Goal: Information Seeking & Learning: Learn about a topic

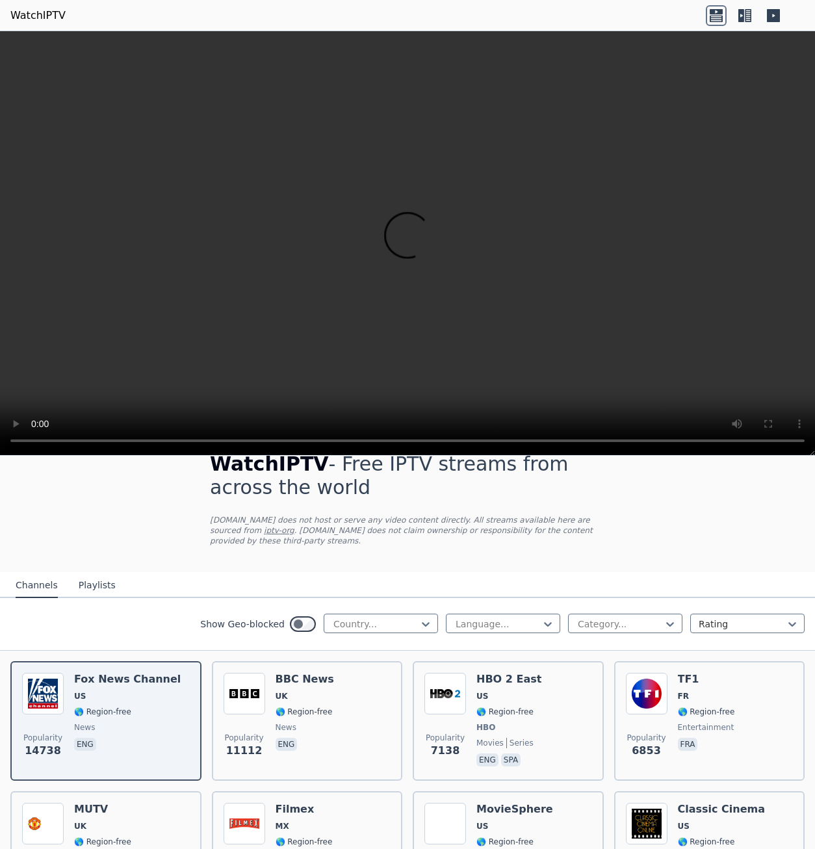
scroll to position [130, 0]
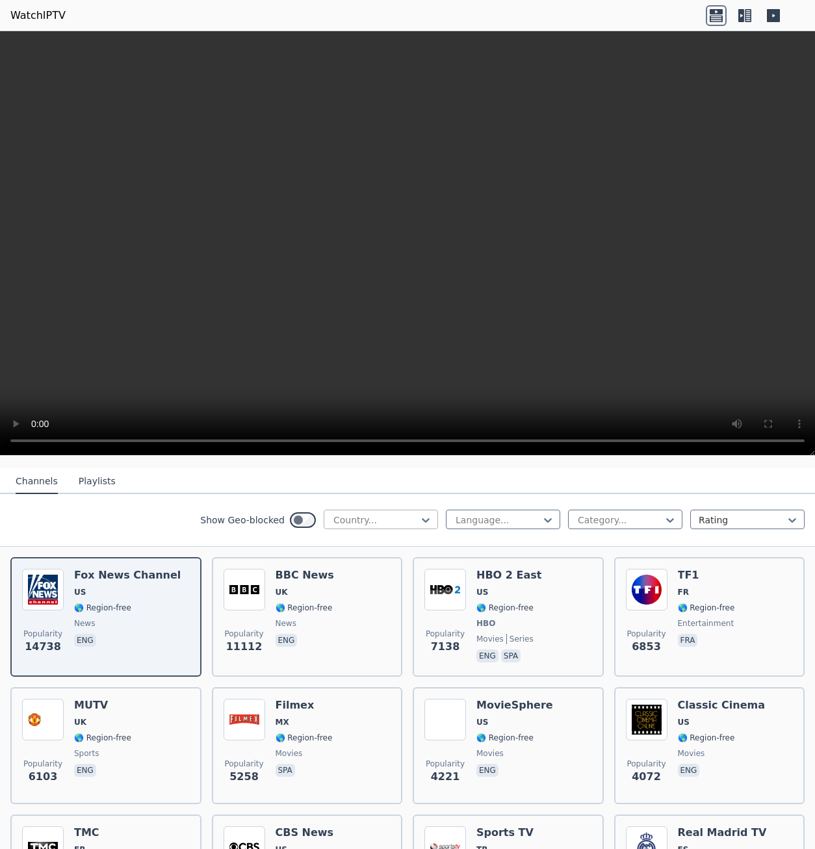
click at [348, 514] on div at bounding box center [375, 519] width 87 height 13
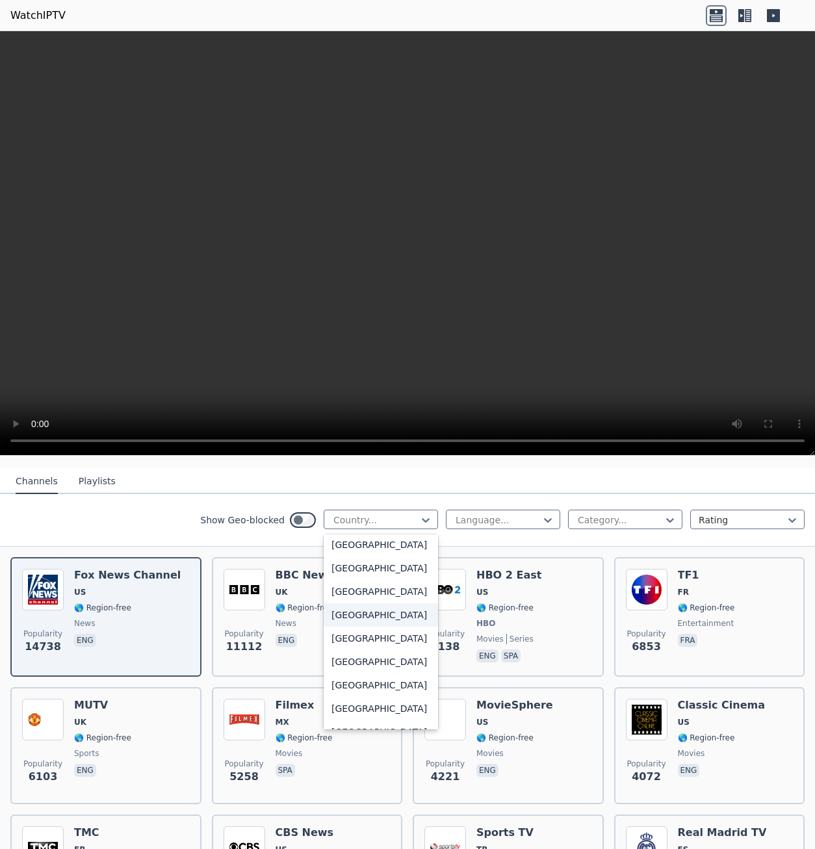
scroll to position [114, 0]
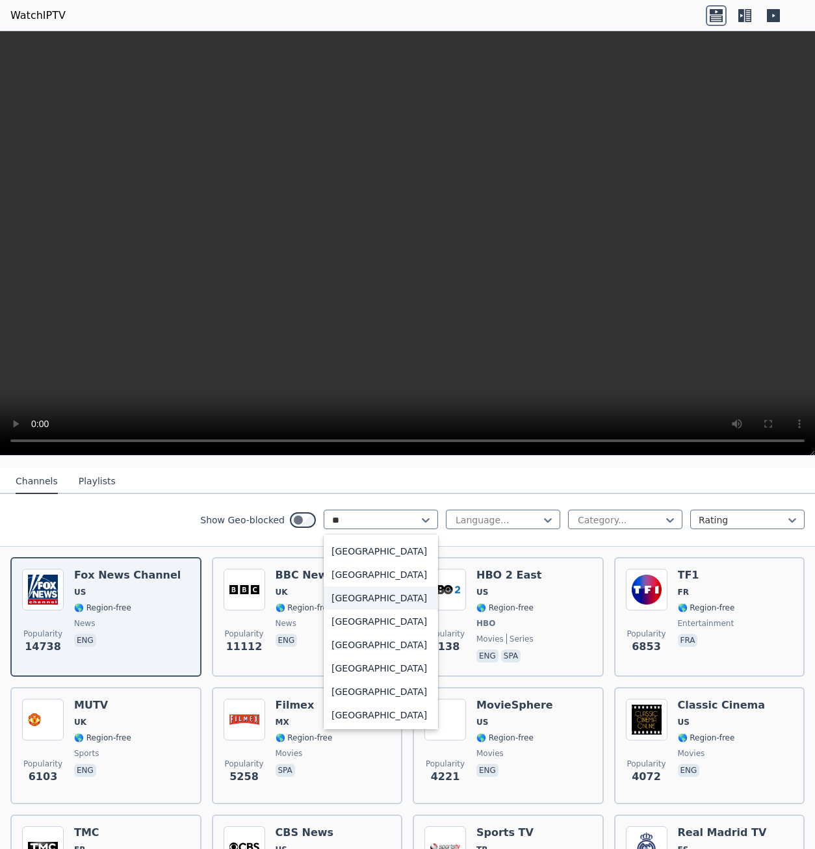
type input "***"
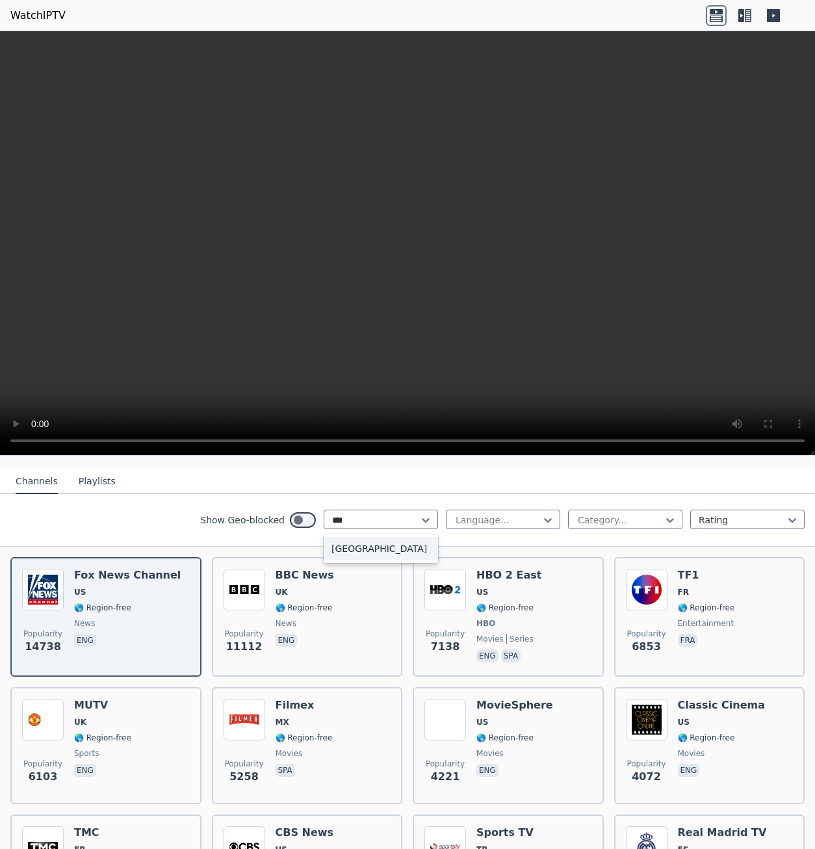
click at [343, 541] on div "[GEOGRAPHIC_DATA]" at bounding box center [381, 548] width 114 height 23
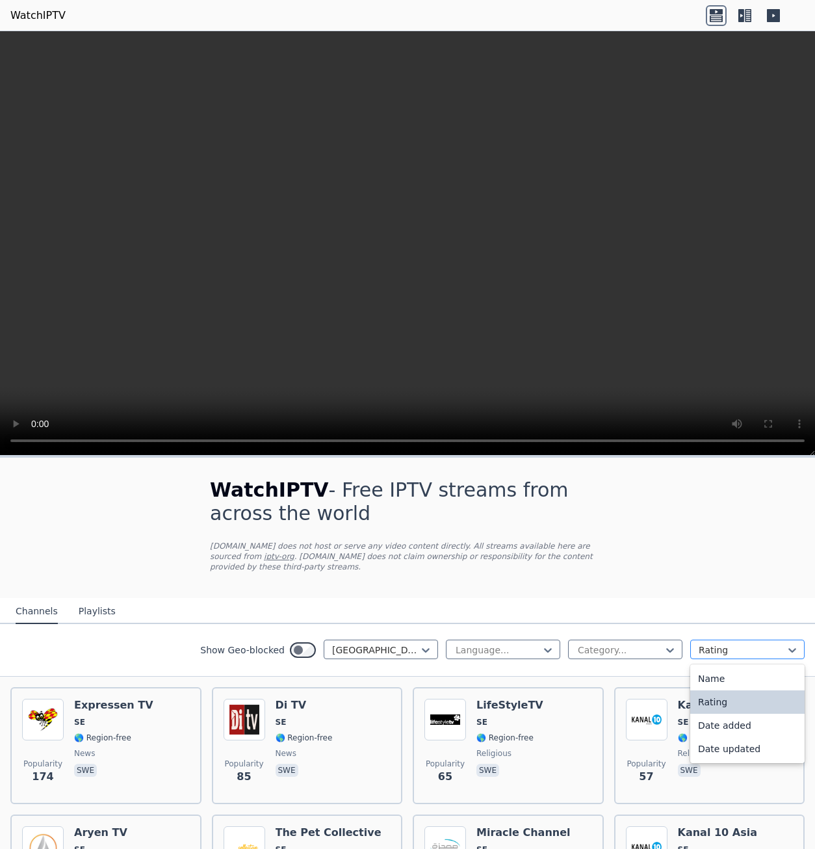
drag, startPoint x: 725, startPoint y: 638, endPoint x: 719, endPoint y: 641, distance: 7.3
click at [719, 643] on div at bounding box center [742, 649] width 87 height 13
click at [716, 667] on div "Name" at bounding box center [747, 678] width 114 height 23
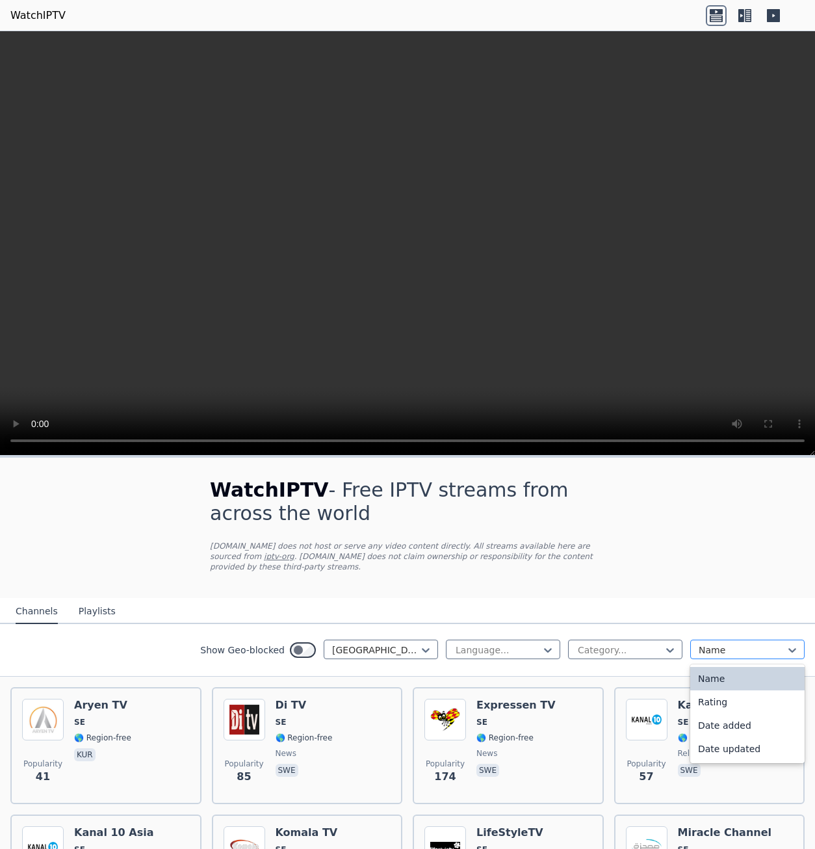
click at [717, 643] on div at bounding box center [742, 649] width 87 height 13
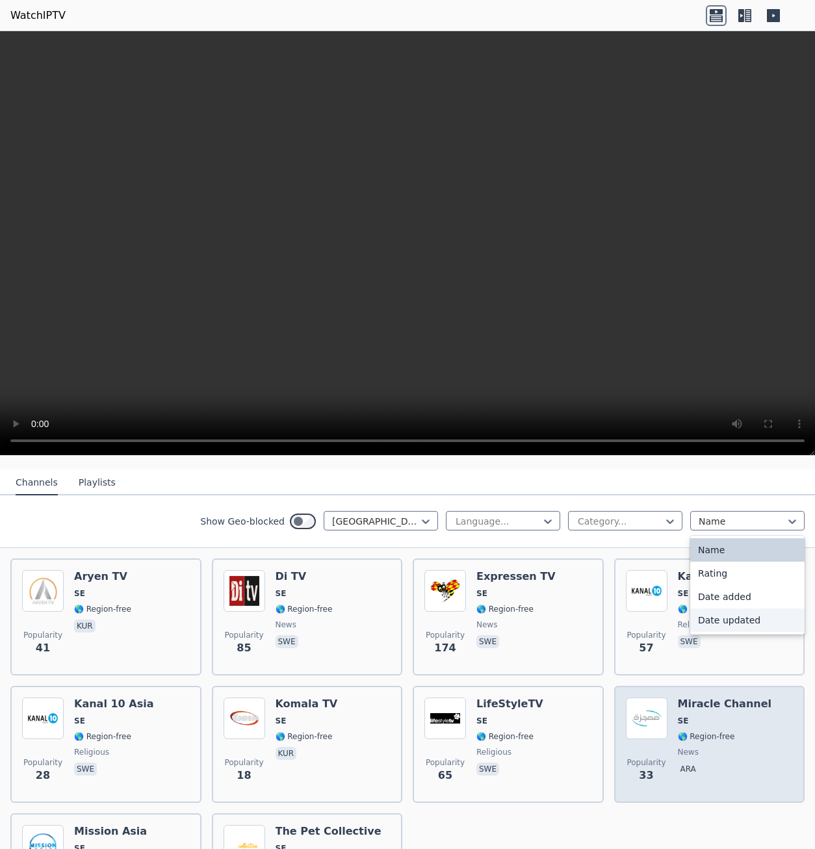
scroll to position [124, 0]
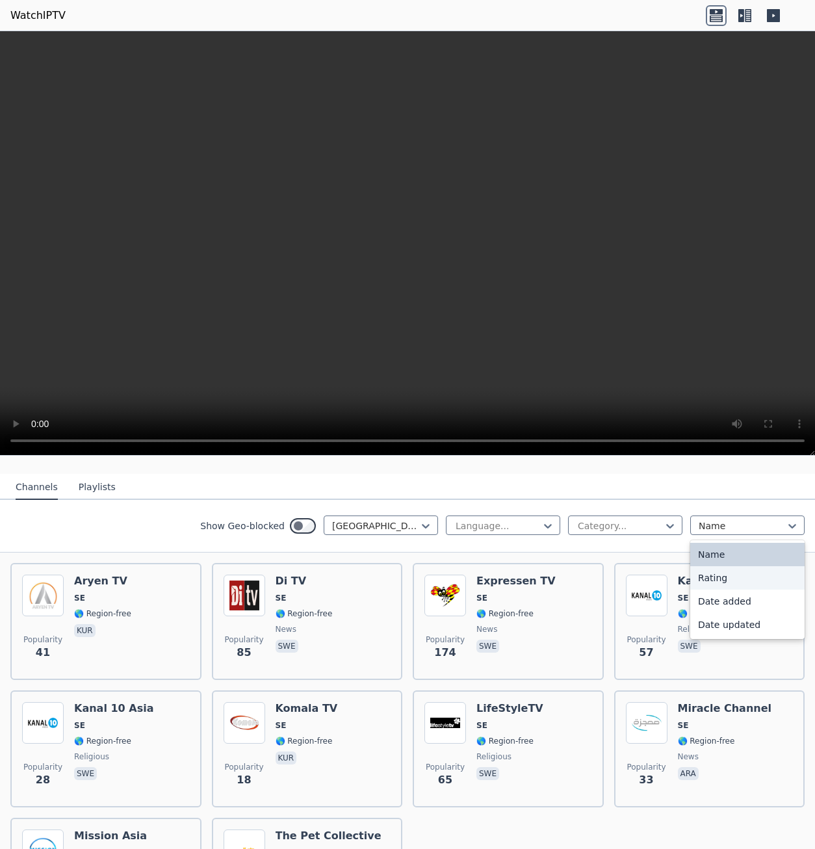
click at [725, 573] on div "Rating" at bounding box center [747, 577] width 114 height 23
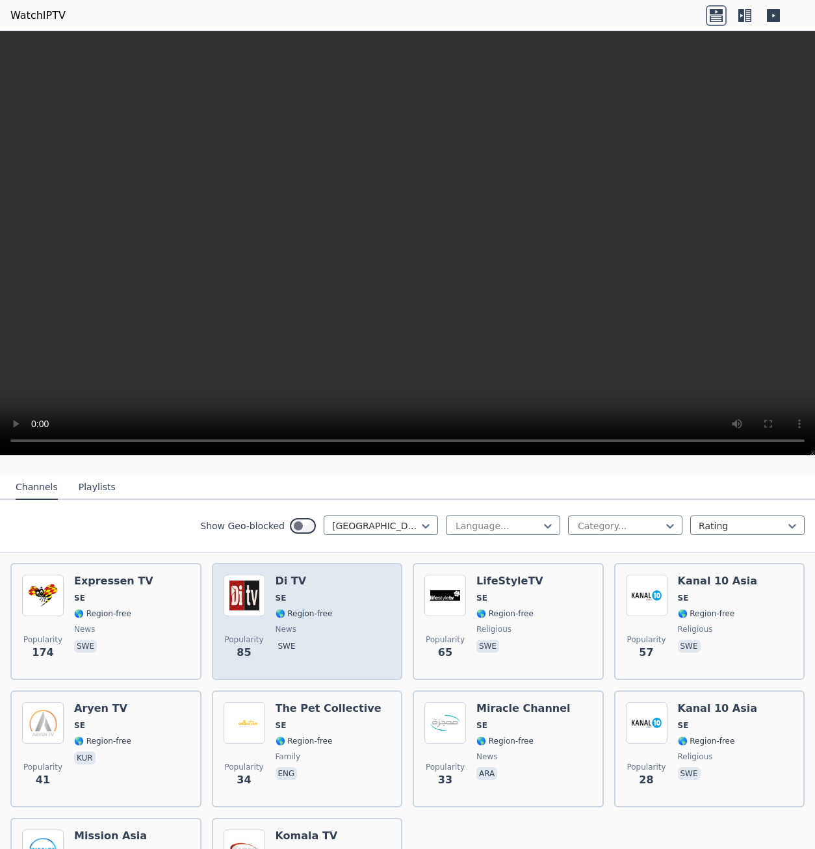
click at [300, 596] on div "Di TV SE 🌎 Region-free news swe" at bounding box center [304, 621] width 57 height 94
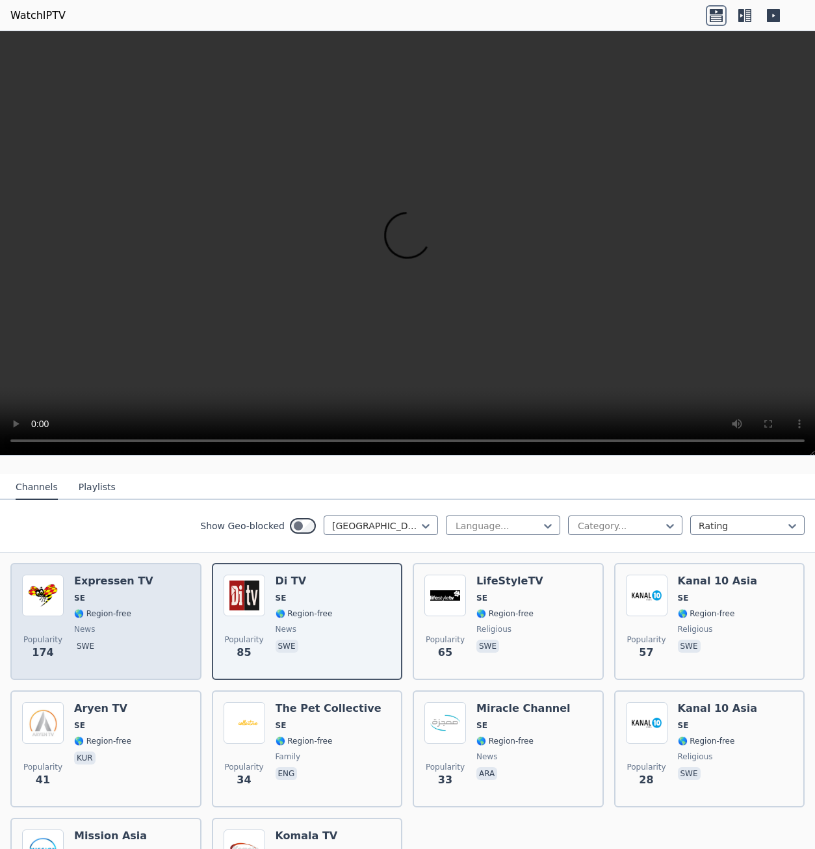
drag, startPoint x: 300, startPoint y: 596, endPoint x: 89, endPoint y: 590, distance: 211.3
click at [89, 593] on span "SE" at bounding box center [113, 598] width 79 height 10
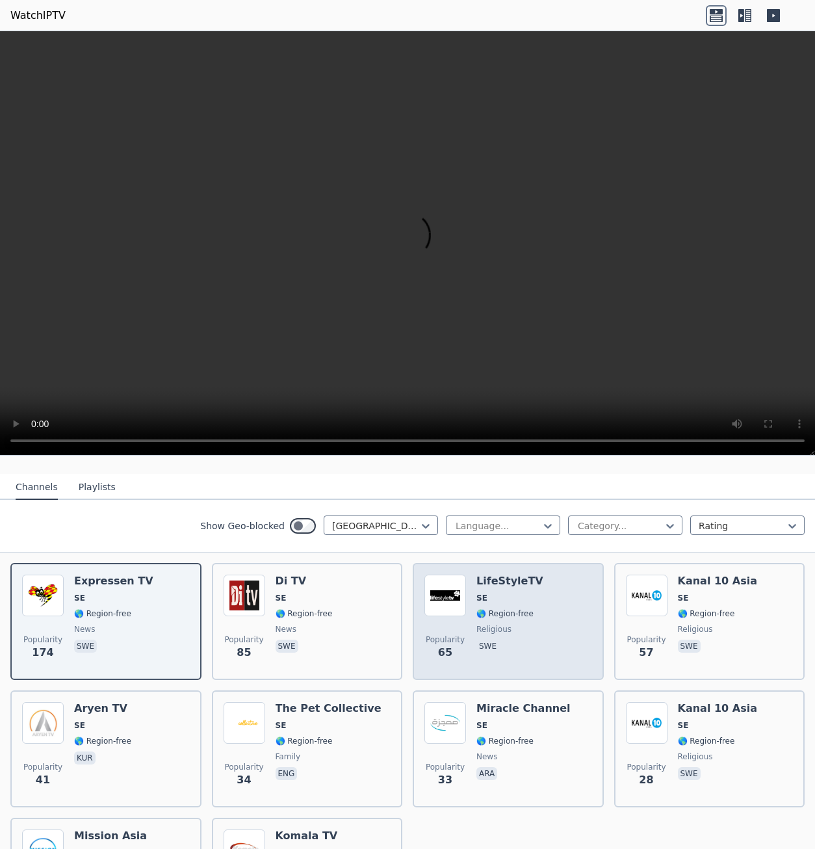
click at [511, 593] on span "SE" at bounding box center [509, 598] width 67 height 10
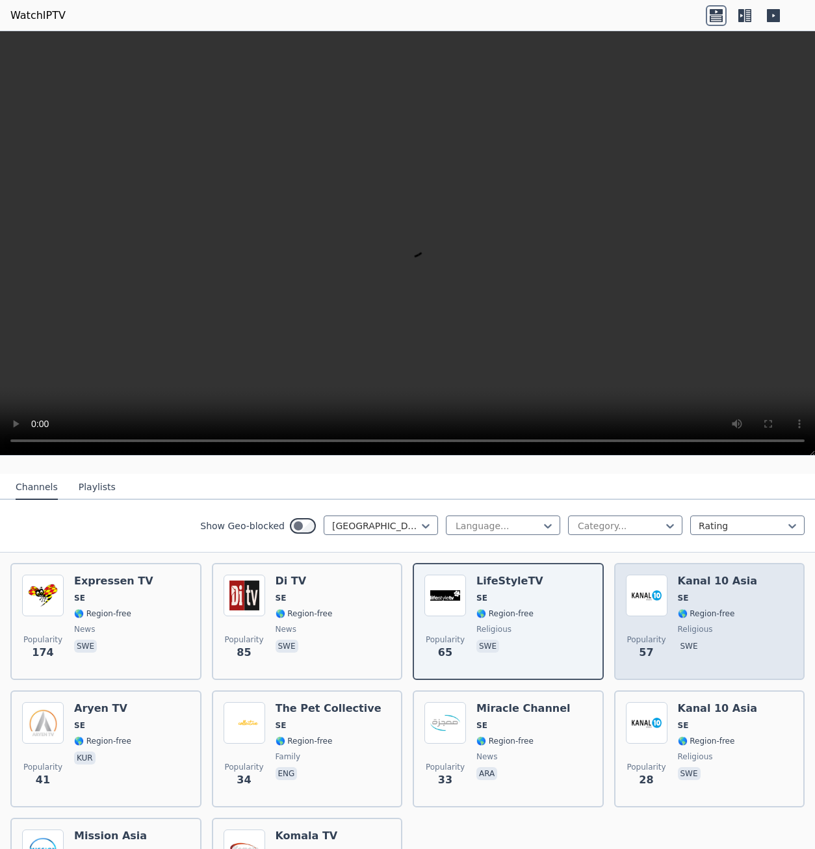
click at [721, 608] on span "🌎 Region-free" at bounding box center [717, 613] width 79 height 10
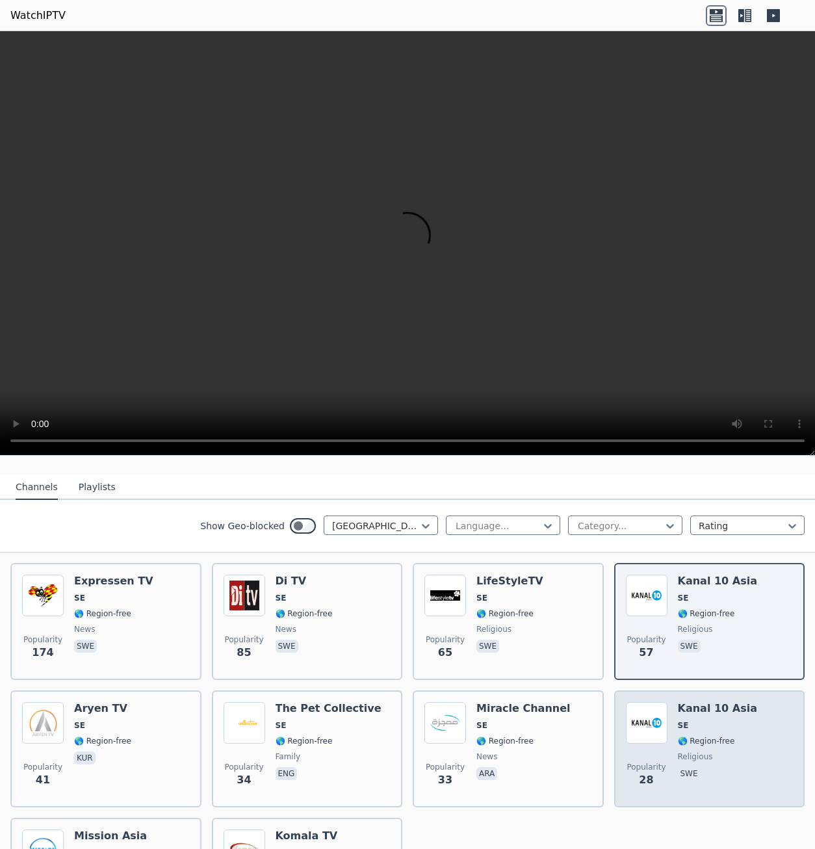
click at [708, 709] on div "Kanal 10 Asia SE 🌎 Region-free religious swe" at bounding box center [717, 749] width 79 height 94
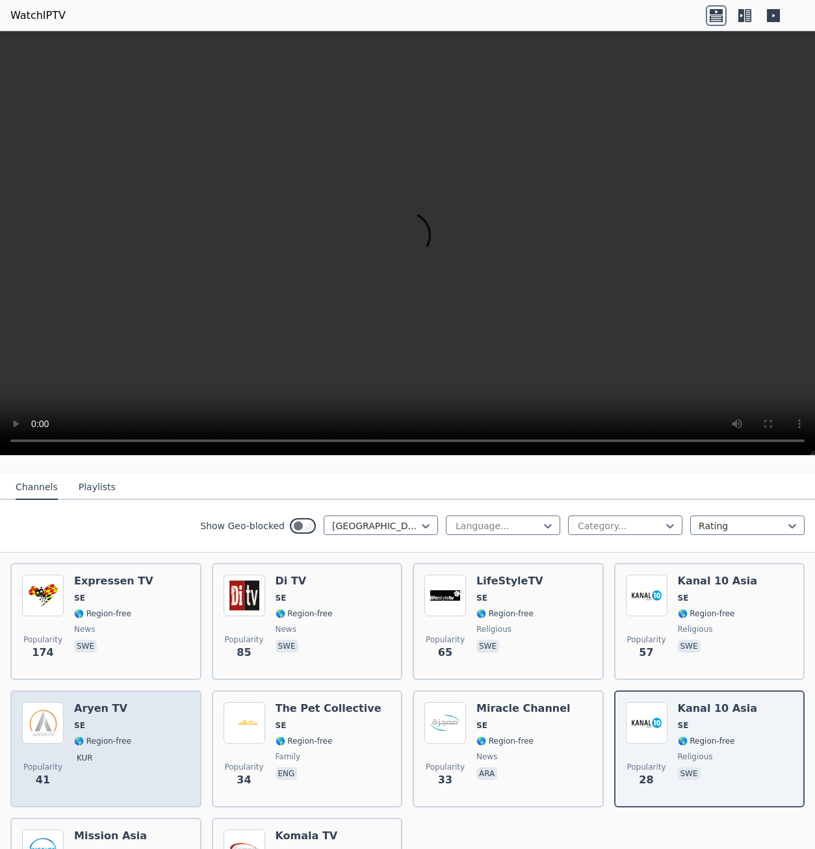
click at [135, 719] on div "Popularity 41 Aryen TV SE 🌎 Region-free kur" at bounding box center [106, 749] width 168 height 94
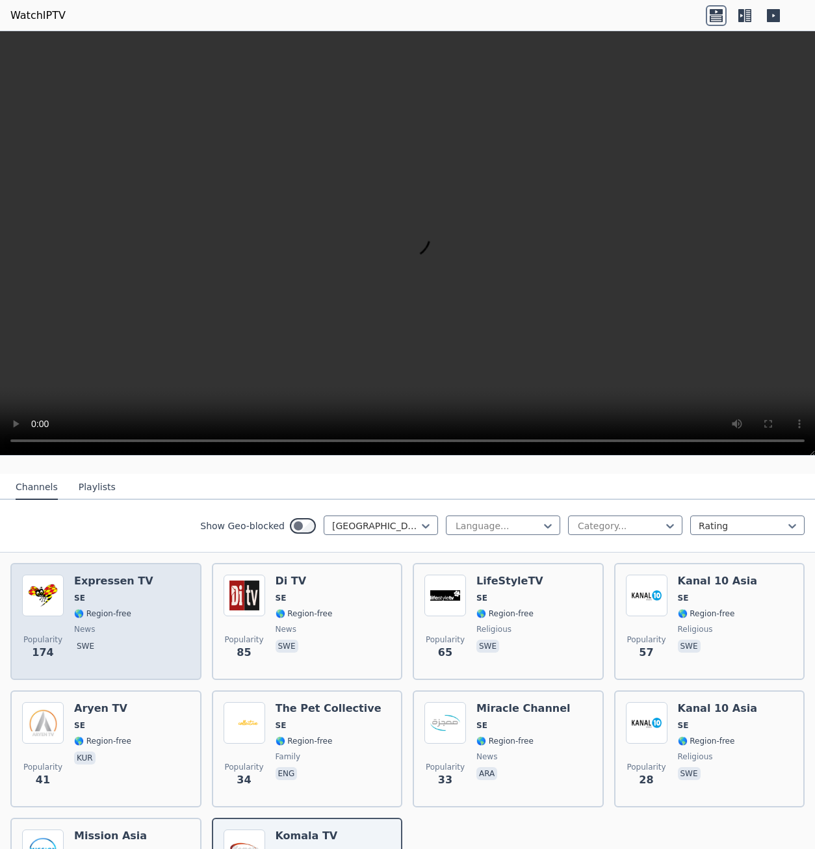
click at [144, 623] on div "Popularity 174 Expressen TV SE 🌎 Region-free news swe" at bounding box center [106, 621] width 168 height 94
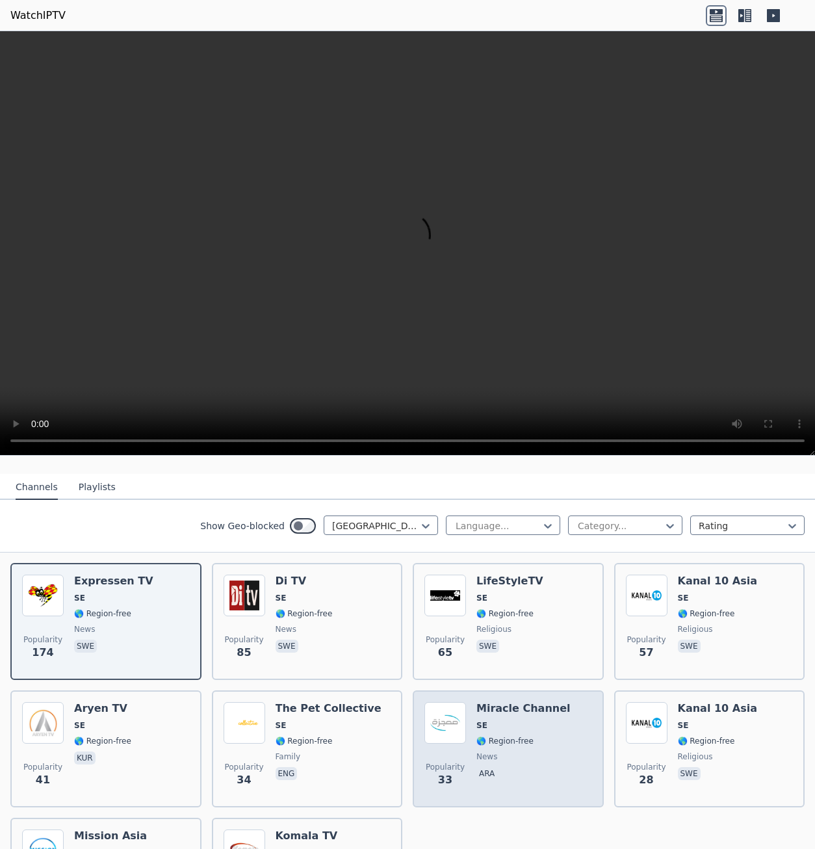
click at [491, 751] on span "news" at bounding box center [523, 756] width 94 height 10
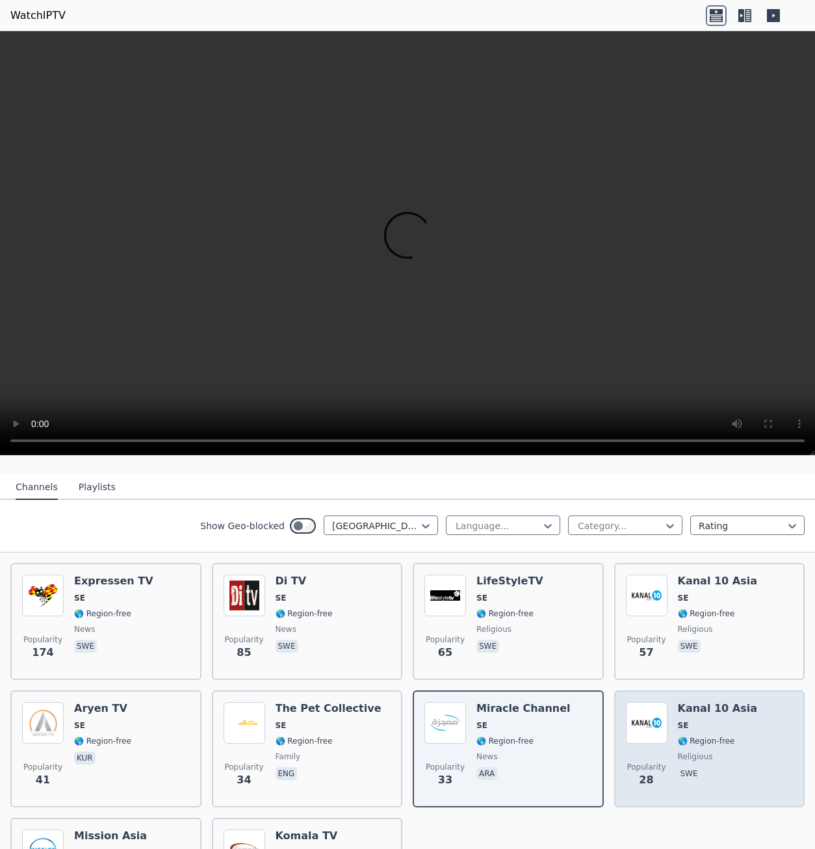
click at [715, 751] on span "religious" at bounding box center [717, 756] width 79 height 10
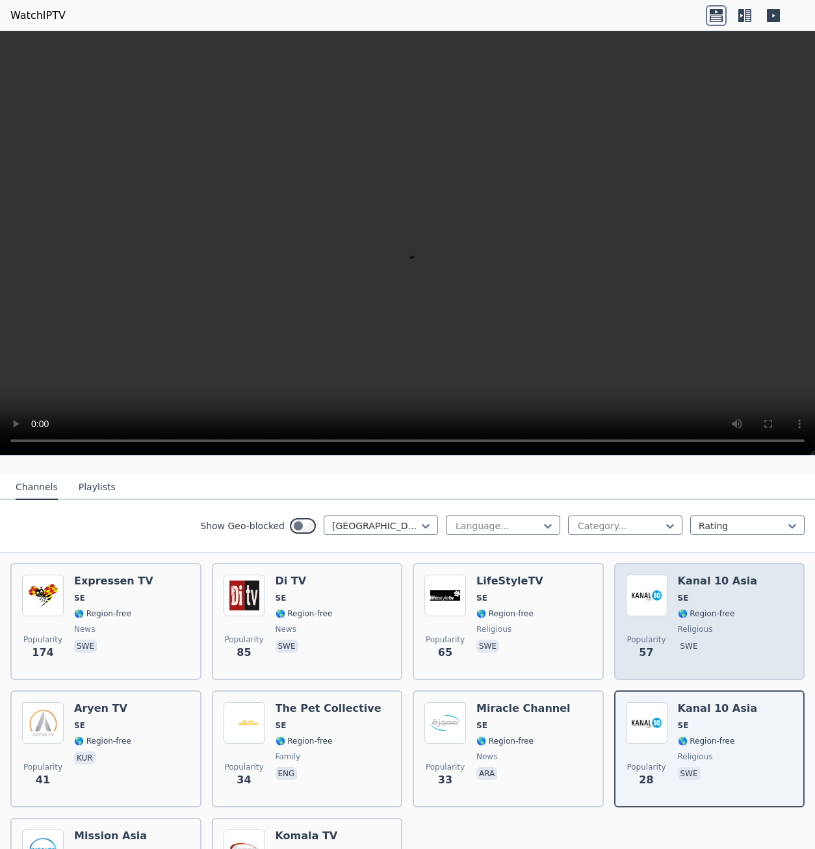
click at [717, 624] on span "religious" at bounding box center [717, 629] width 79 height 10
